Goal: Register for event/course

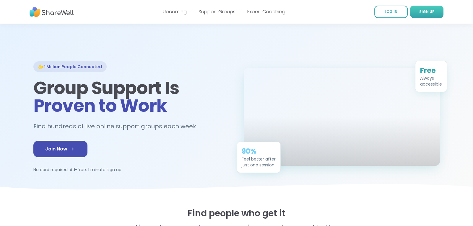
click at [438, 13] on link "SIGN UP" at bounding box center [426, 12] width 33 height 12
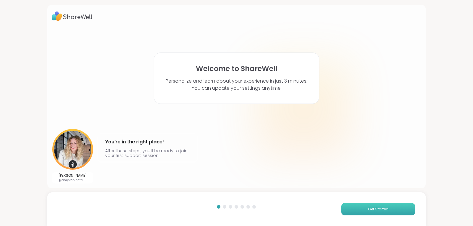
click at [373, 203] on button "Get Started" at bounding box center [378, 209] width 74 height 12
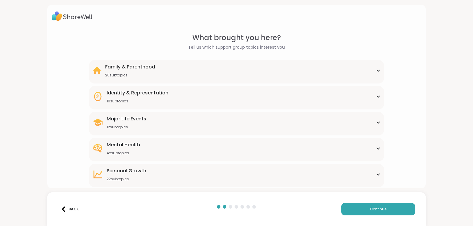
click at [137, 145] on div "Mental Health" at bounding box center [123, 145] width 33 height 7
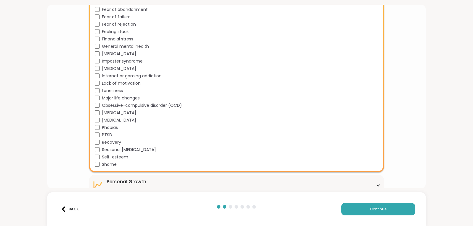
scroll to position [286, 0]
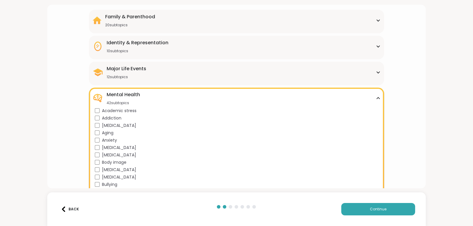
click at [136, 161] on div "Body image" at bounding box center [238, 163] width 286 height 6
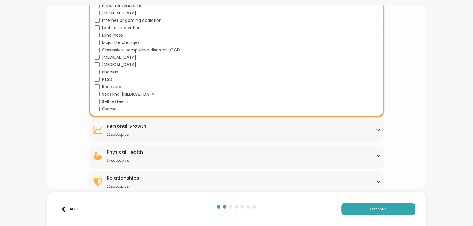
scroll to position [344, 0]
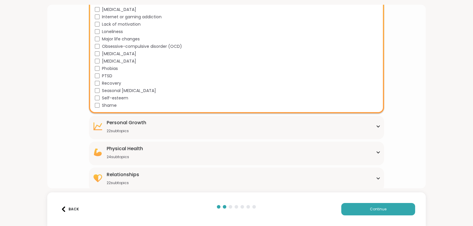
click at [138, 123] on div "Personal Growth" at bounding box center [127, 122] width 40 height 7
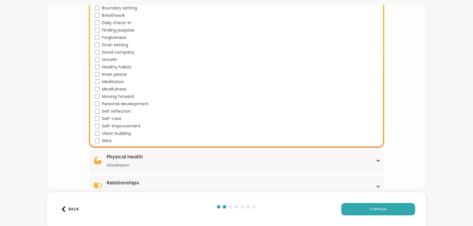
scroll to position [505, 0]
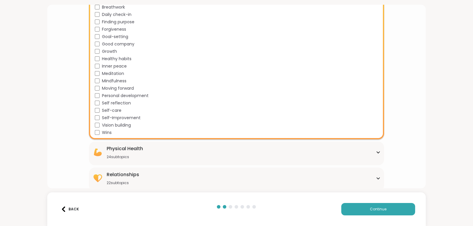
click at [124, 155] on div "24 subtopics" at bounding box center [125, 157] width 36 height 5
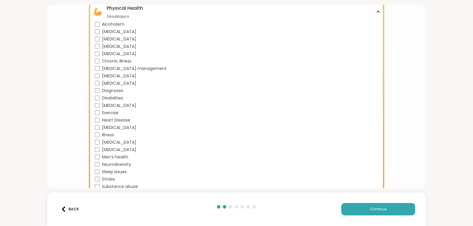
scroll to position [681, 0]
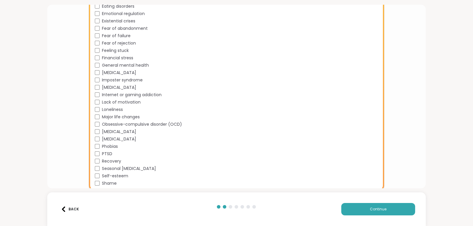
scroll to position [265, 0]
click at [102, 116] on span "Major life changes" at bounding box center [121, 117] width 38 height 6
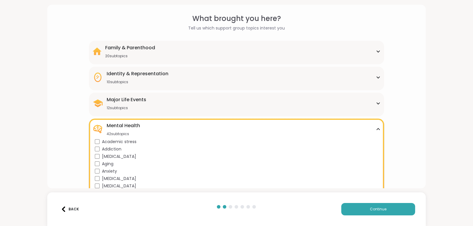
scroll to position [18, 0]
click at [161, 100] on div "Major Life Events 12 subtopics" at bounding box center [237, 104] width 288 height 14
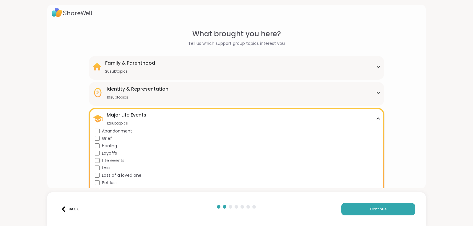
scroll to position [0, 0]
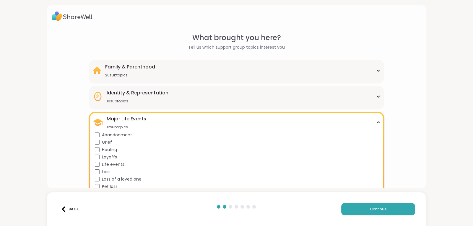
click at [131, 97] on div "Identity & Representation 10 subtopics" at bounding box center [138, 97] width 62 height 14
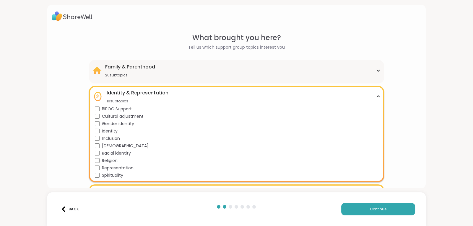
click at [127, 72] on div "Family & Parenthood 20 subtopics" at bounding box center [130, 71] width 50 height 14
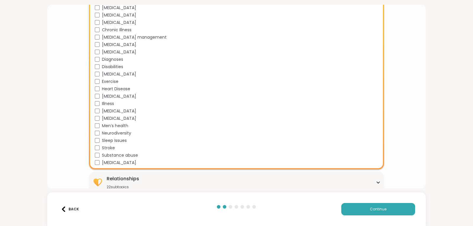
scroll to position [988, 0]
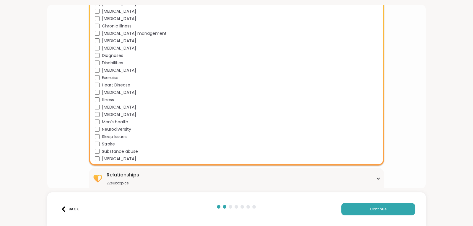
click at [148, 180] on div "Relationships 22 subtopics" at bounding box center [237, 179] width 288 height 14
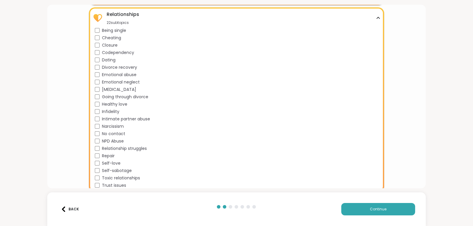
scroll to position [1149, 0]
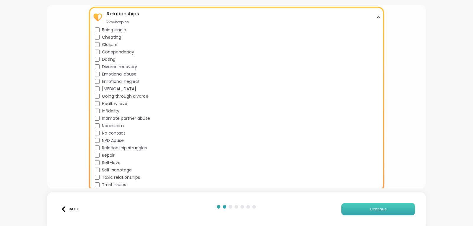
click at [376, 206] on button "Continue" at bounding box center [378, 209] width 74 height 12
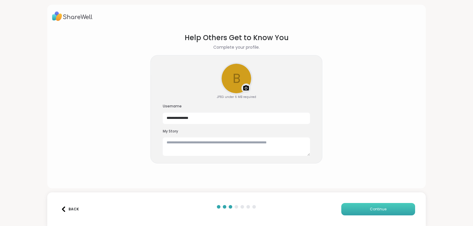
scroll to position [0, 0]
click at [273, 147] on textarea at bounding box center [237, 146] width 148 height 19
type textarea "*"
type textarea "**********"
click at [378, 205] on button "Continue" at bounding box center [378, 209] width 74 height 12
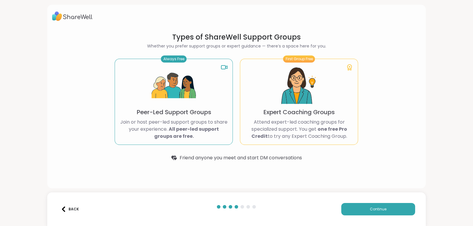
click at [185, 83] on img at bounding box center [174, 86] width 44 height 44
click at [400, 206] on button "Continue" at bounding box center [378, 209] width 74 height 12
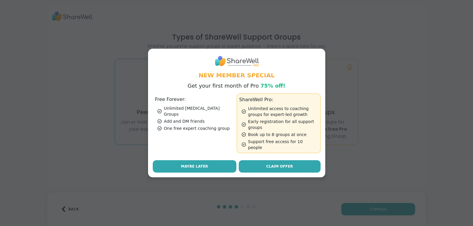
click at [217, 163] on button "Maybe Later" at bounding box center [195, 167] width 84 height 12
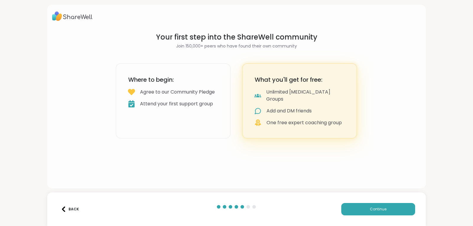
click at [393, 203] on div "Back Continue" at bounding box center [236, 210] width 379 height 34
click at [365, 207] on button "Continue" at bounding box center [378, 209] width 74 height 12
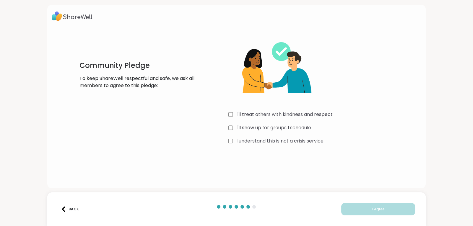
click at [286, 118] on label "I'll treat others with kindness and respect" at bounding box center [284, 114] width 96 height 7
click at [284, 128] on label "I'll show up for groups I schedule" at bounding box center [273, 127] width 75 height 7
click at [284, 139] on label "I understand this is not a crisis service" at bounding box center [279, 141] width 87 height 7
click at [365, 214] on button "I Agree" at bounding box center [378, 209] width 74 height 12
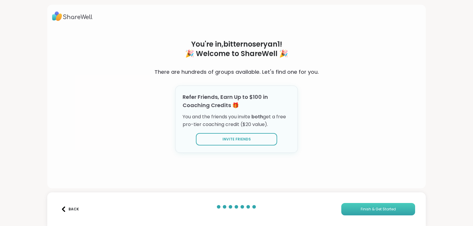
click at [367, 207] on span "Finish & Get Started" at bounding box center [378, 209] width 35 height 5
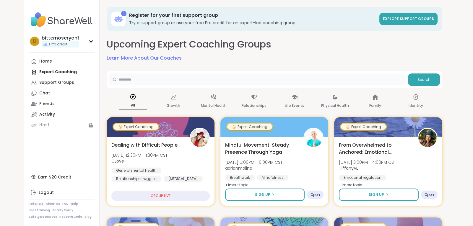
click at [190, 77] on input "text" at bounding box center [257, 80] width 297 height 12
type input "*"
type input "***"
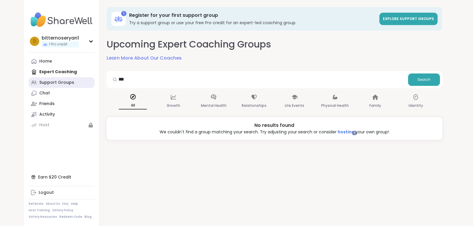
click at [60, 81] on div "Support Groups" at bounding box center [56, 83] width 35 height 6
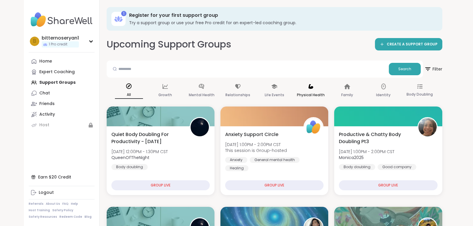
click at [305, 92] on p "Physical Health" at bounding box center [311, 95] width 28 height 7
